Goal: Task Accomplishment & Management: Use online tool/utility

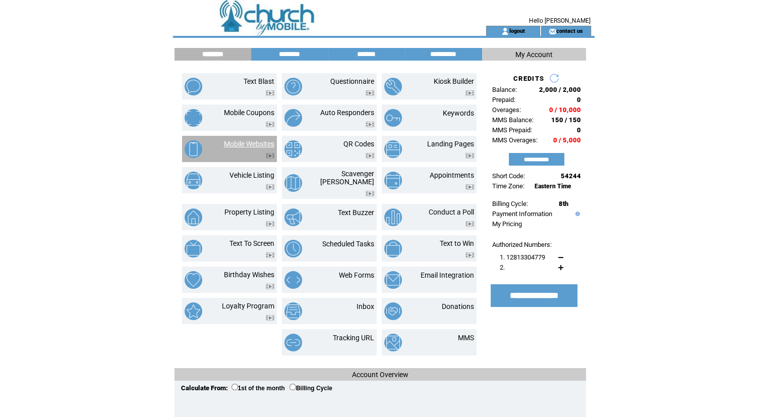
click at [229, 142] on link "Mobile Websites" at bounding box center [249, 144] width 50 height 8
click at [258, 140] on link "Mobile Websites" at bounding box center [249, 144] width 50 height 8
click at [252, 142] on link "Mobile Websites" at bounding box center [249, 144] width 50 height 8
